Goal: Find specific page/section: Find specific page/section

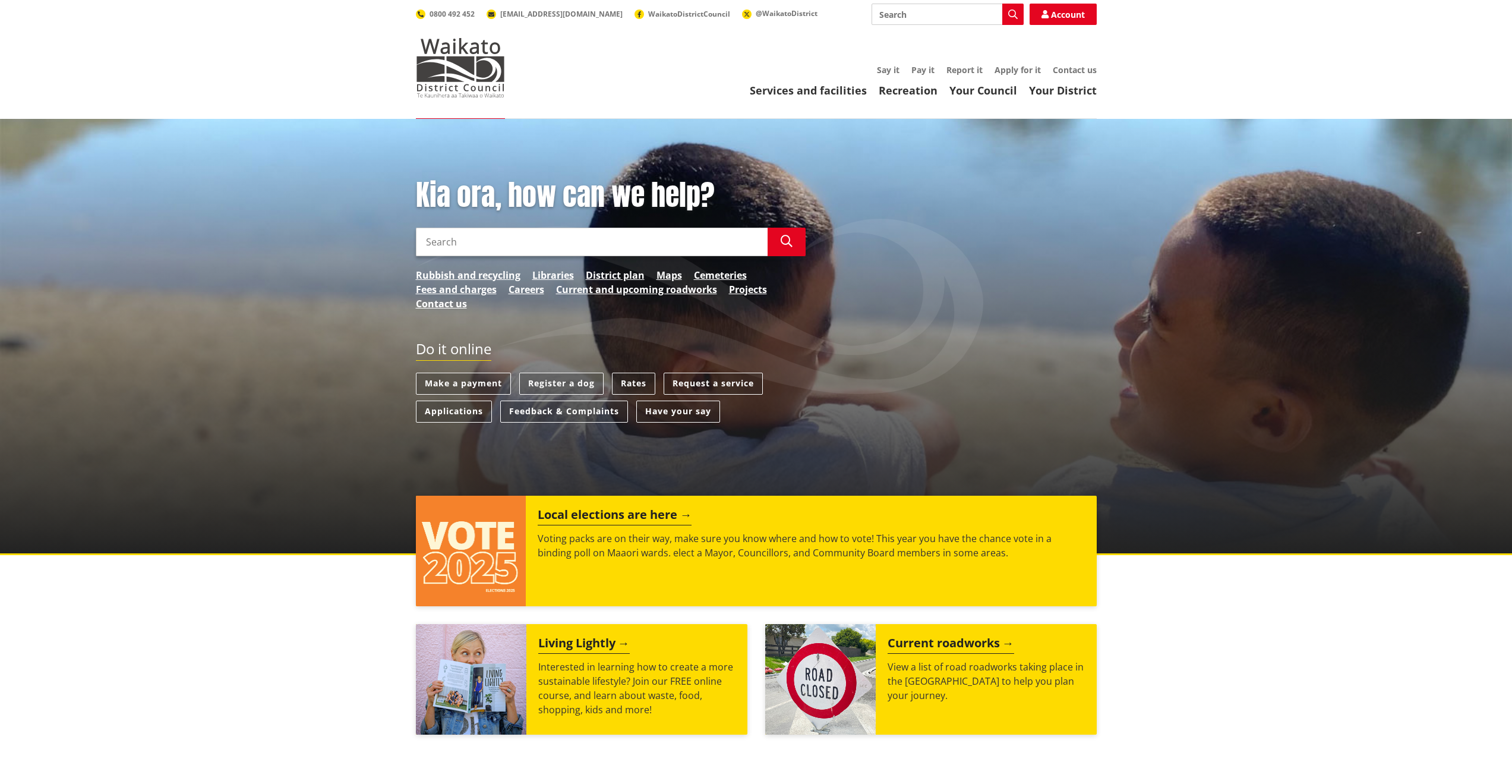
click at [631, 279] on link "District plan" at bounding box center [615, 275] width 59 height 14
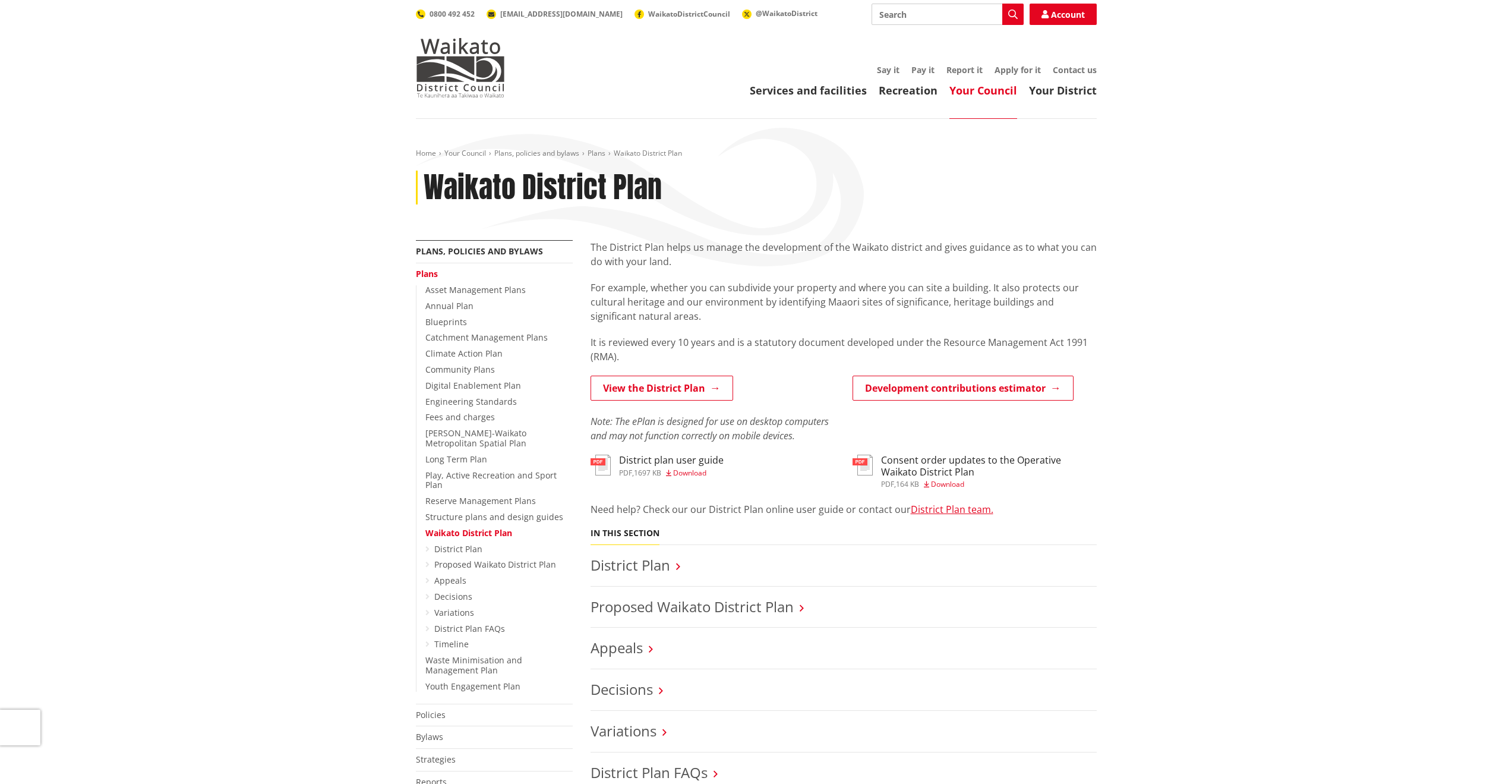
click at [677, 612] on link "Proposed Waikato District Plan" at bounding box center [692, 607] width 203 height 20
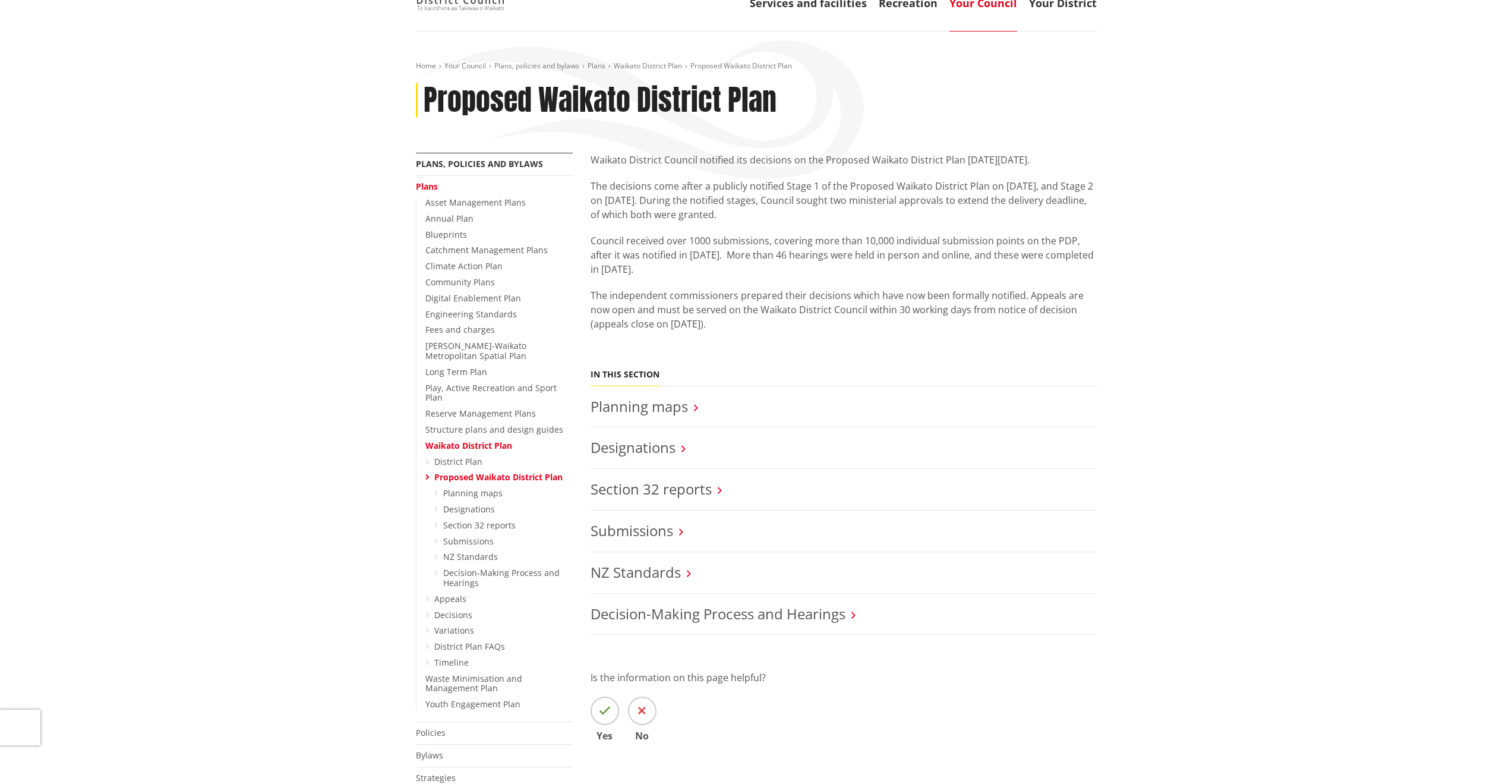
scroll to position [118, 0]
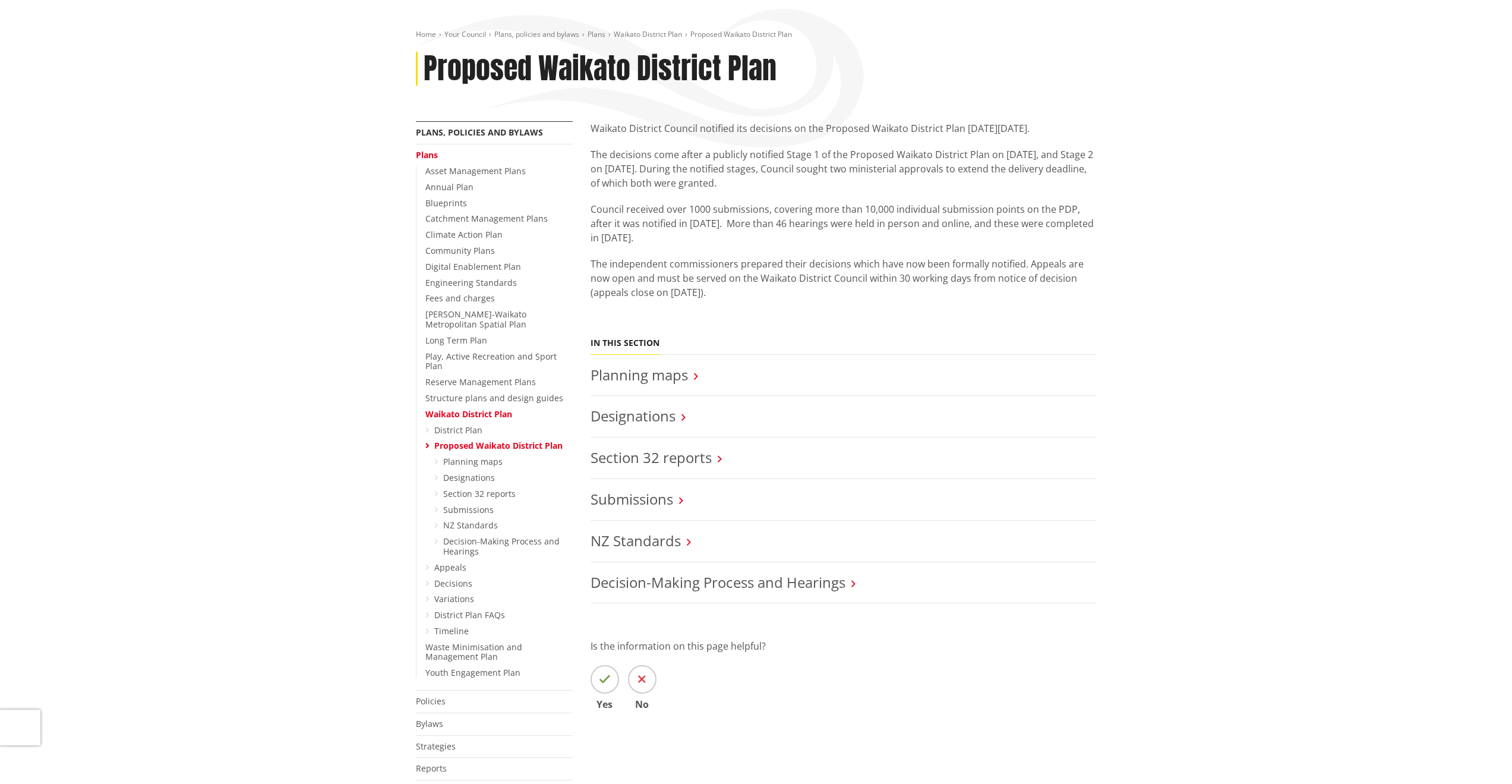
click at [472, 424] on link "District Plan" at bounding box center [458, 430] width 48 height 11
